Goal: Navigation & Orientation: Find specific page/section

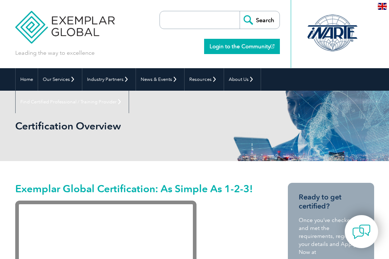
click at [241, 52] on link "Login to the Community" at bounding box center [242, 46] width 76 height 15
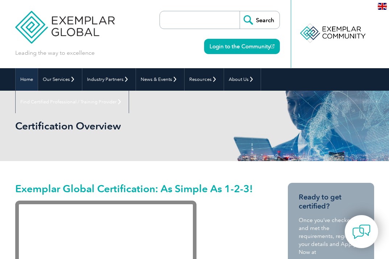
click at [34, 76] on link "Home" at bounding box center [27, 79] width 22 height 22
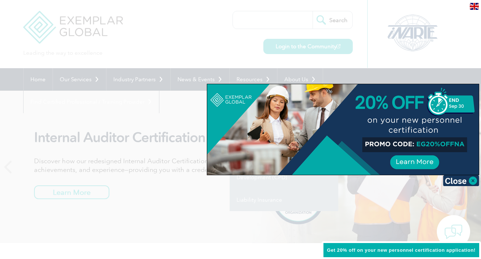
click at [128, 42] on div at bounding box center [240, 129] width 481 height 259
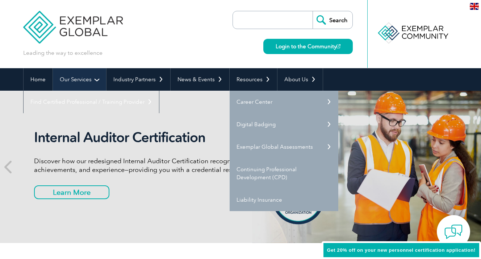
click at [67, 79] on link "Our Services" at bounding box center [79, 79] width 53 height 22
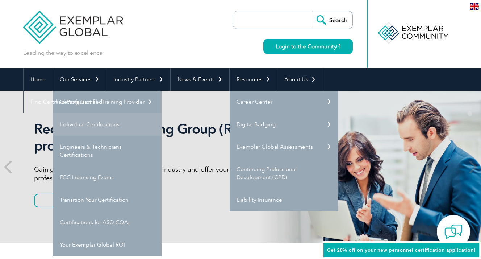
click at [79, 122] on link "Individual Certifications" at bounding box center [107, 124] width 109 height 22
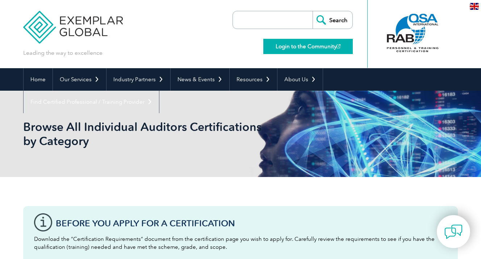
click at [285, 45] on link "Login to the Community" at bounding box center [307, 46] width 89 height 15
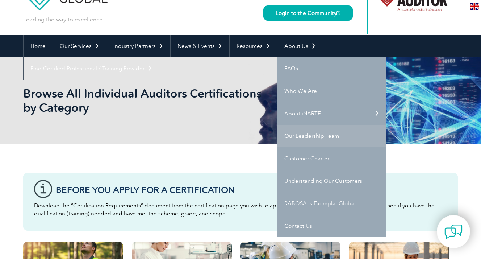
scroll to position [39, 0]
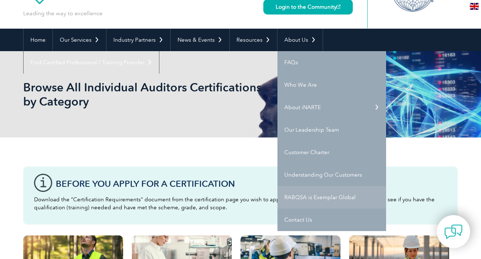
click at [299, 197] on link "RABQSA is Exemplar Global" at bounding box center [332, 197] width 109 height 22
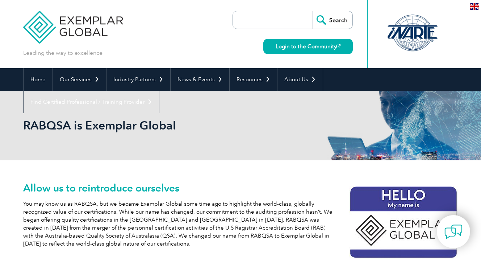
click at [93, 29] on img at bounding box center [73, 21] width 100 height 43
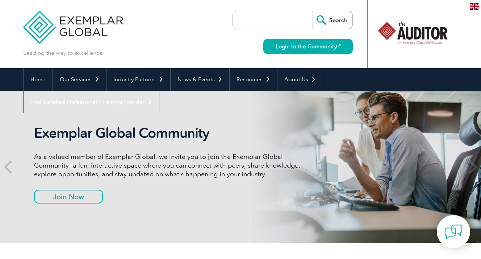
click at [474, 5] on img at bounding box center [474, 6] width 9 height 7
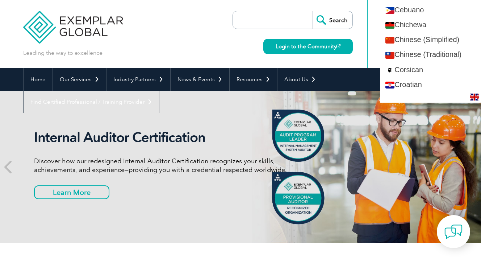
scroll to position [195, 0]
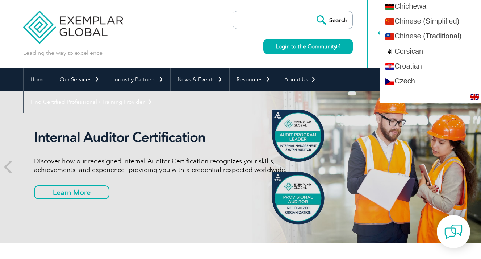
click at [224, 48] on div "Leading the way to excellence Search" at bounding box center [240, 34] width 435 height 68
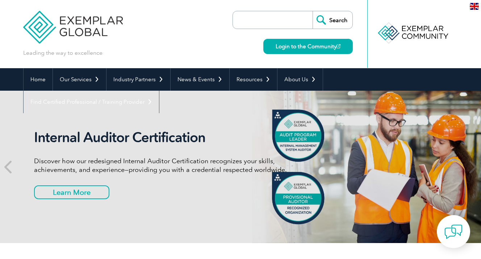
click at [78, 33] on img at bounding box center [73, 21] width 100 height 43
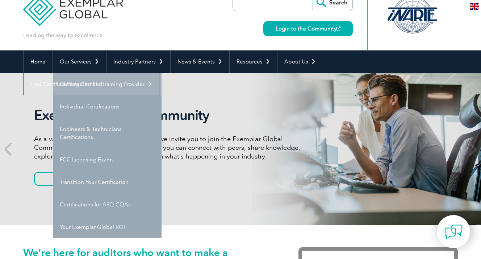
scroll to position [19, 0]
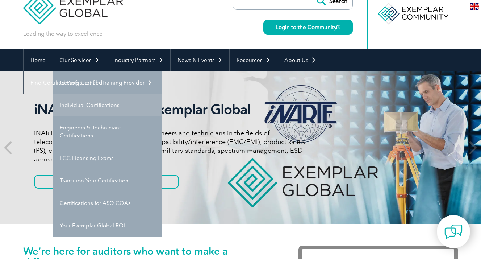
click at [93, 111] on link "Individual Certifications" at bounding box center [107, 105] width 109 height 22
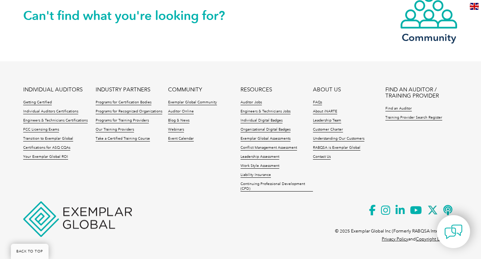
scroll to position [787, 0]
click at [178, 110] on link "Auditor Online" at bounding box center [181, 111] width 26 height 5
